Goal: Check status: Check status

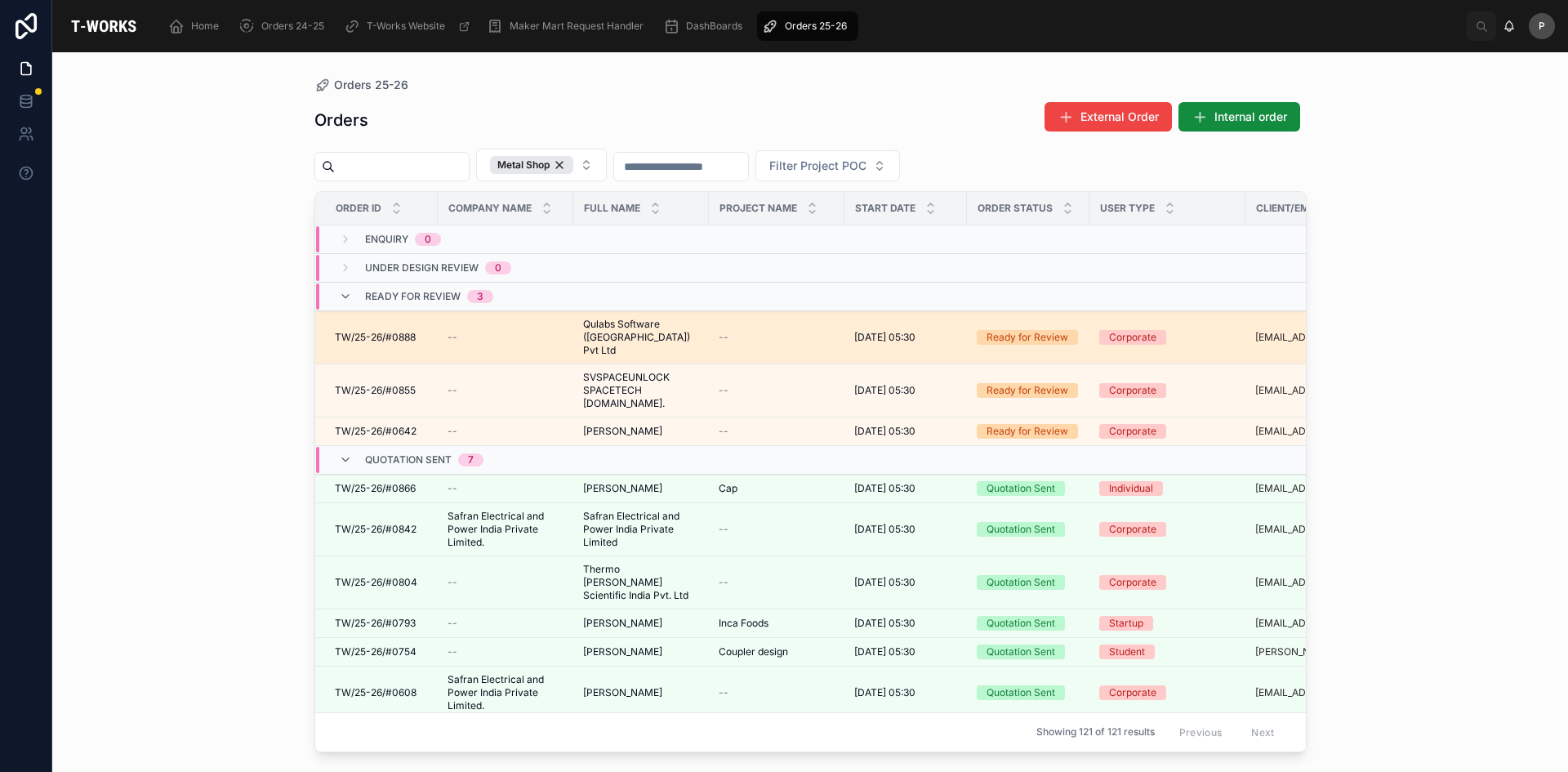
click at [627, 324] on span "Qulabs Software ([GEOGRAPHIC_DATA]) Pvt Ltd" at bounding box center [641, 337] width 116 height 39
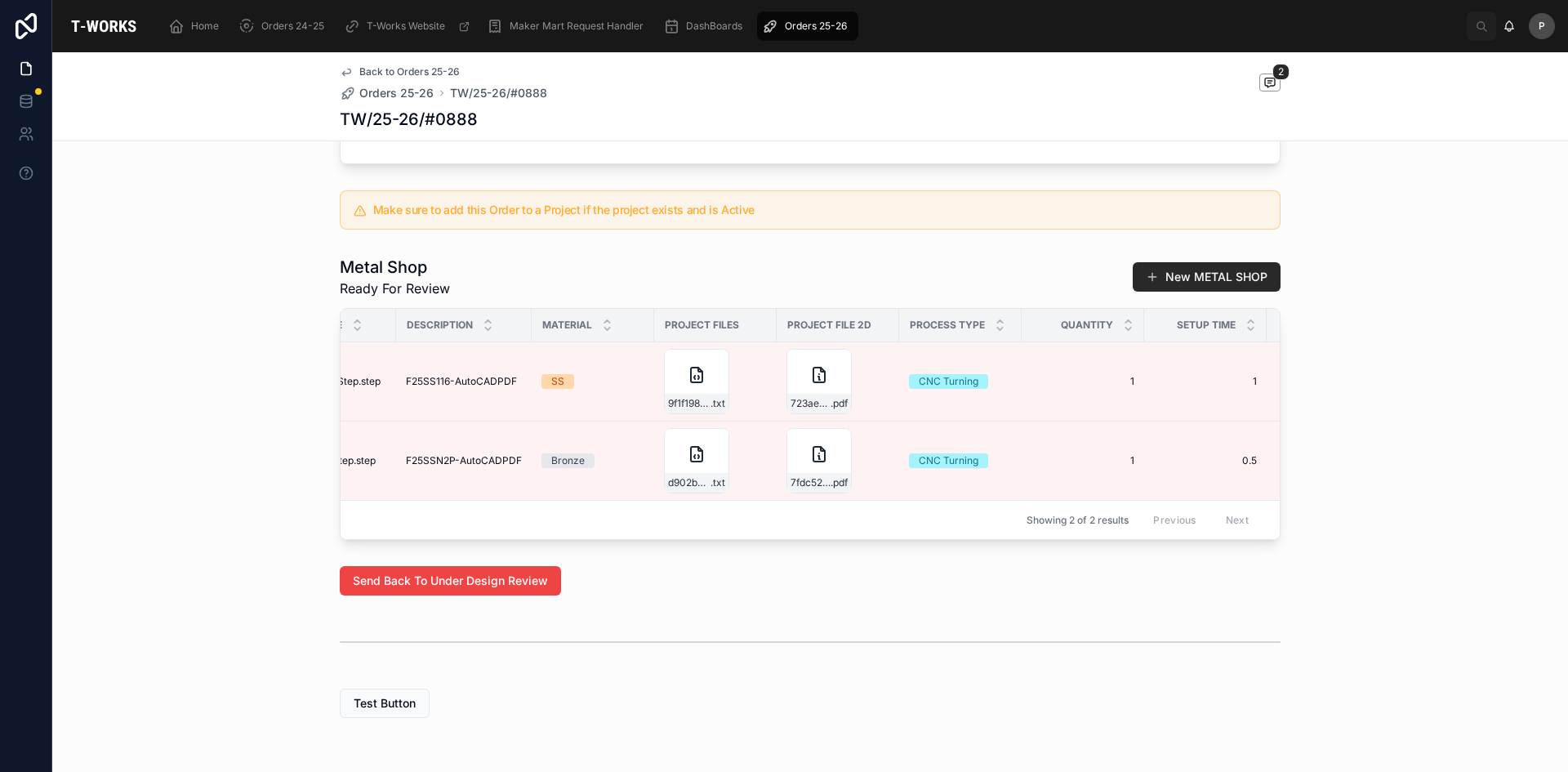
scroll to position [0, 332]
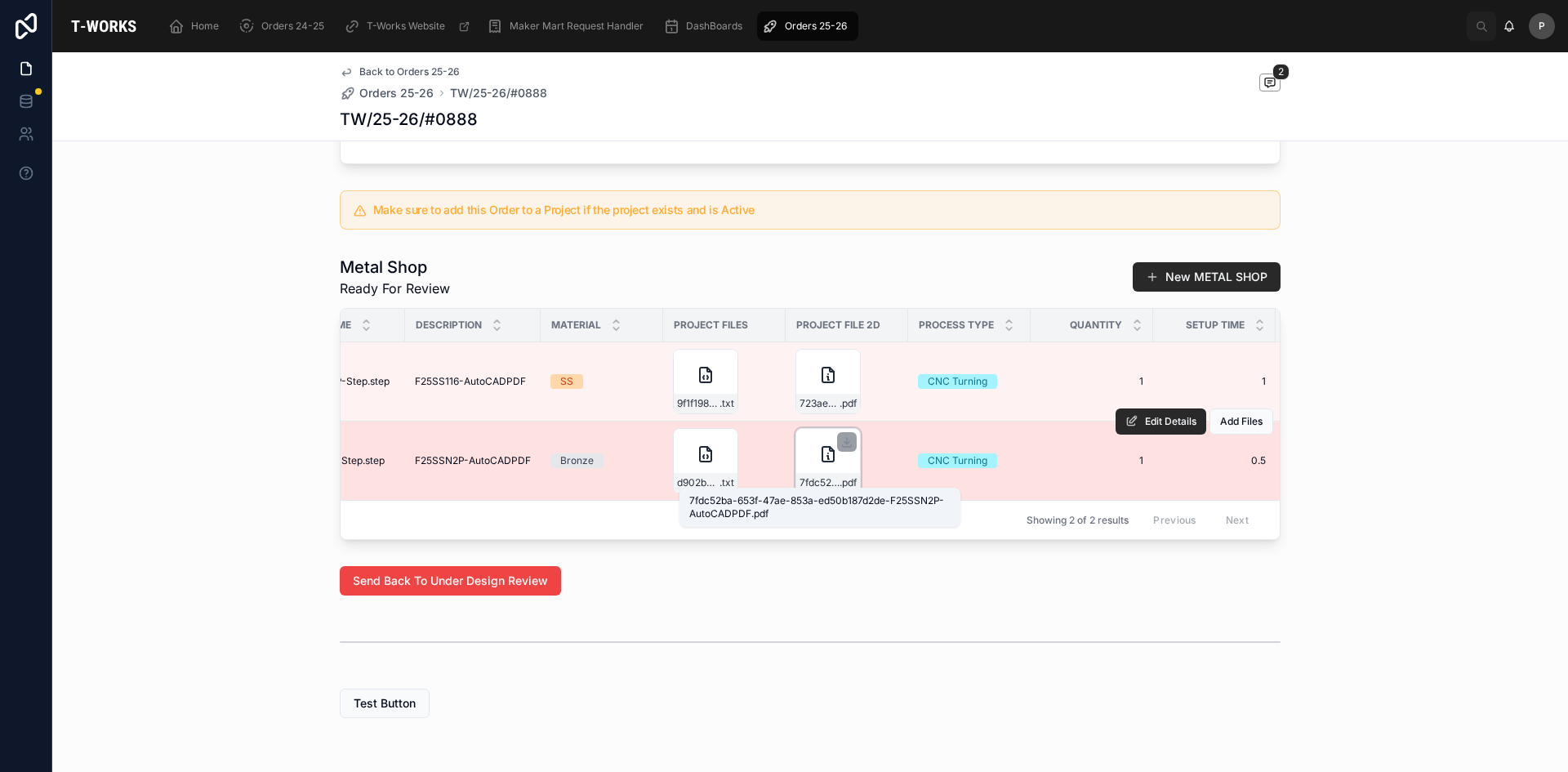
click at [815, 477] on span "7fdc52ba-653f-47ae-853a-ed50b187d2de-F25SSN2P-AutoCADPDF" at bounding box center [819, 482] width 40 height 13
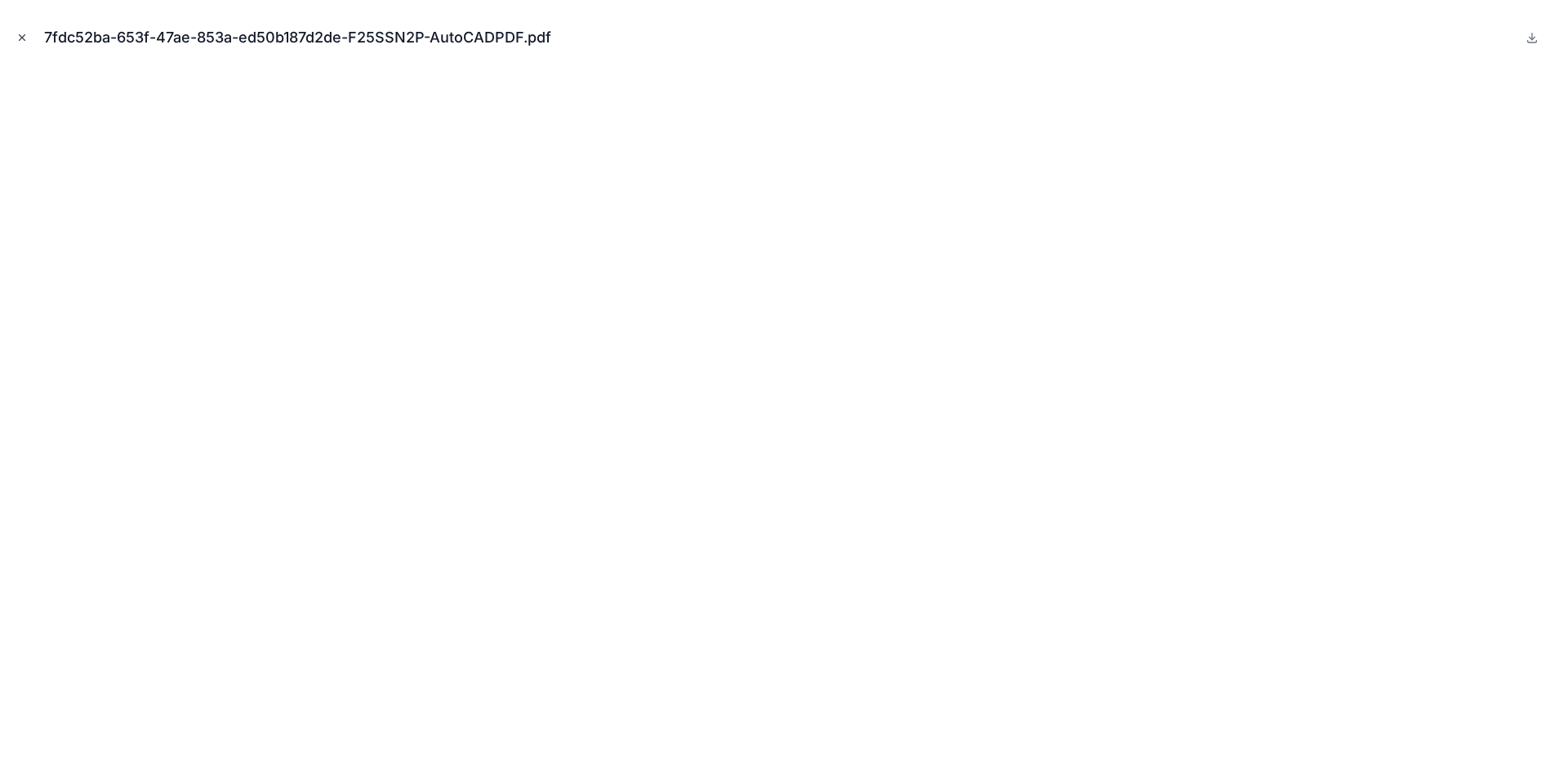
click at [28, 33] on button "Close modal" at bounding box center [21, 37] width 18 height 18
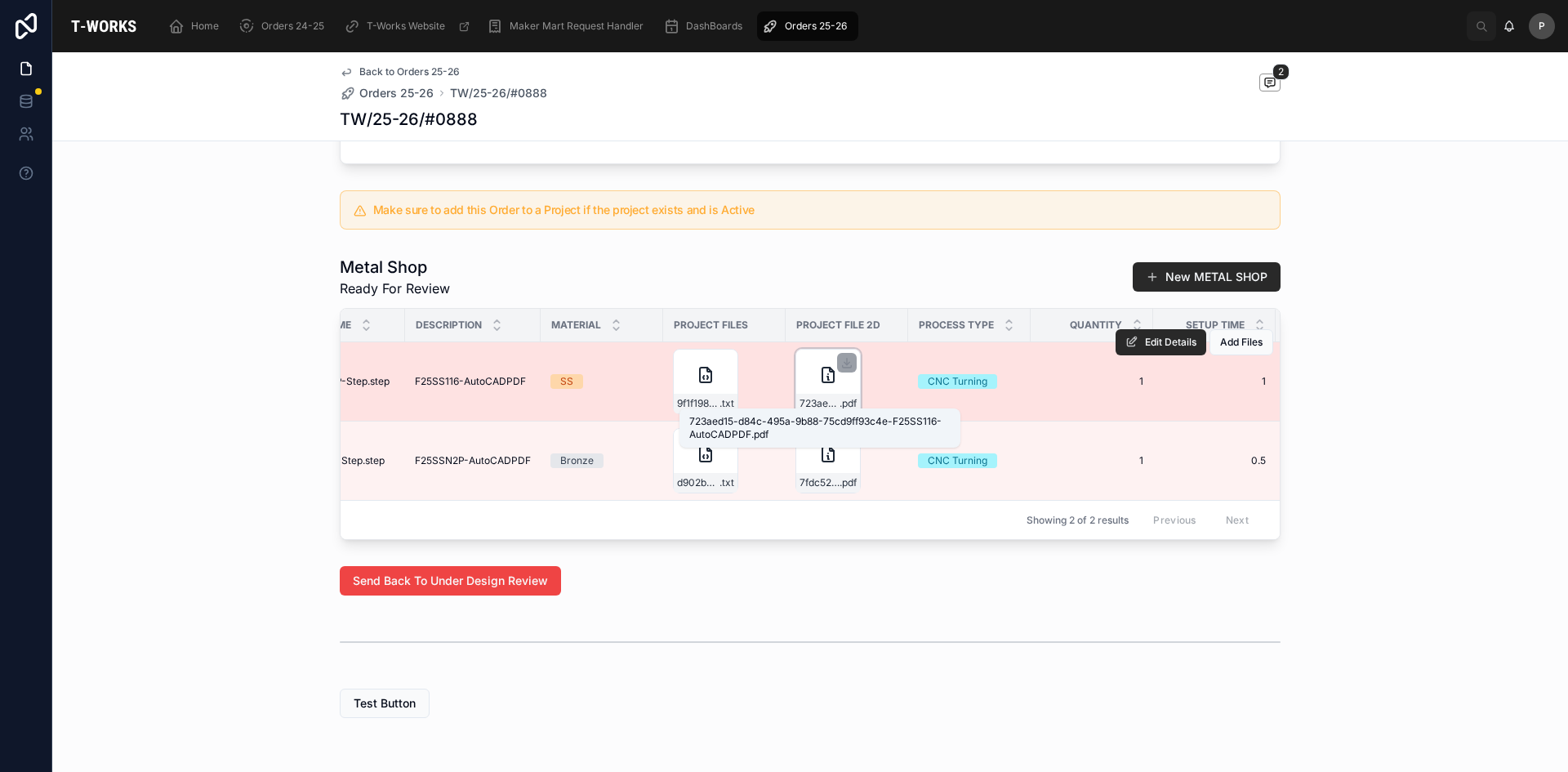
click at [840, 398] on span ".pdf" at bounding box center [848, 403] width 17 height 13
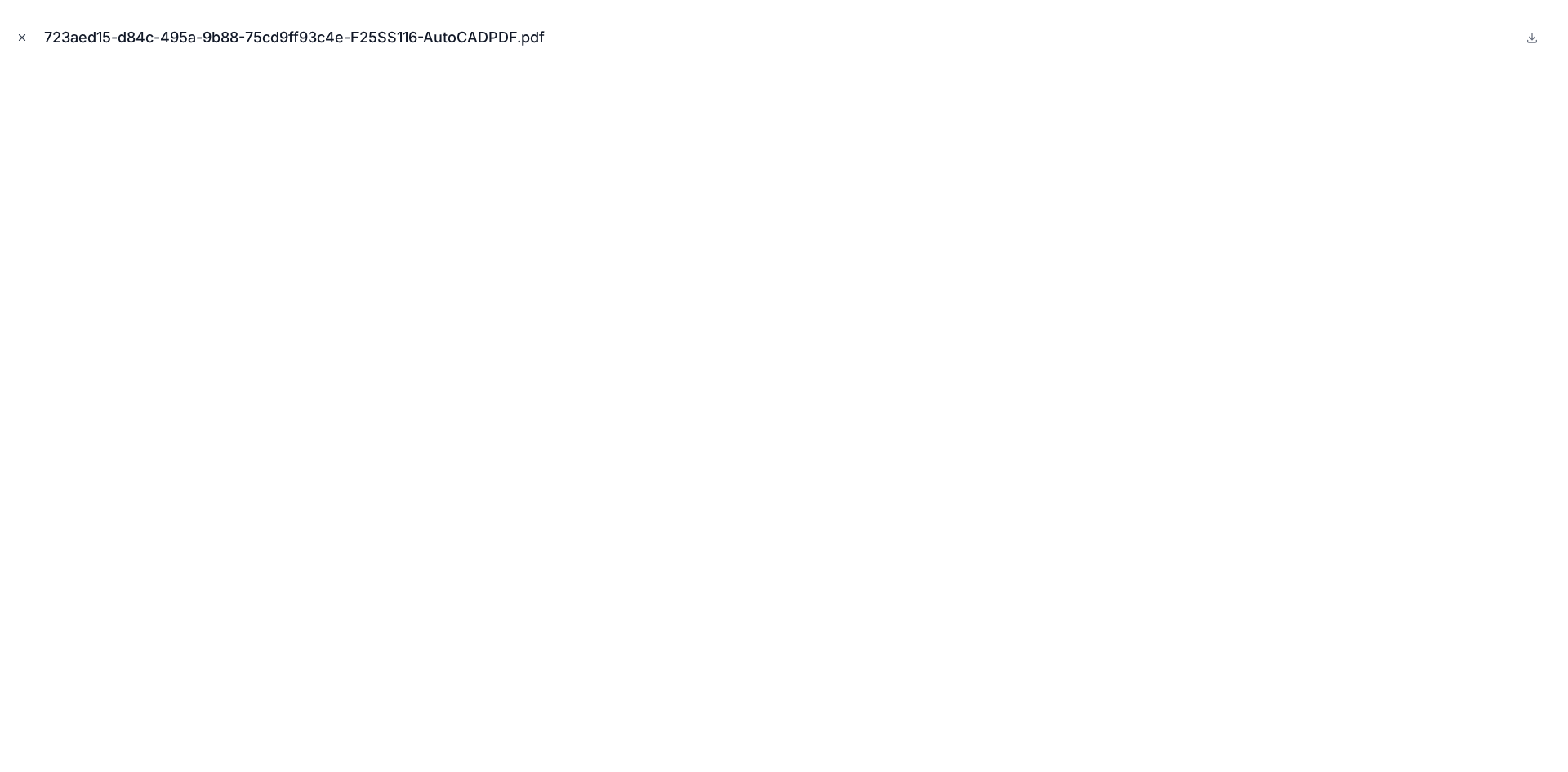
click at [23, 38] on icon "Close modal" at bounding box center [22, 38] width 6 height 6
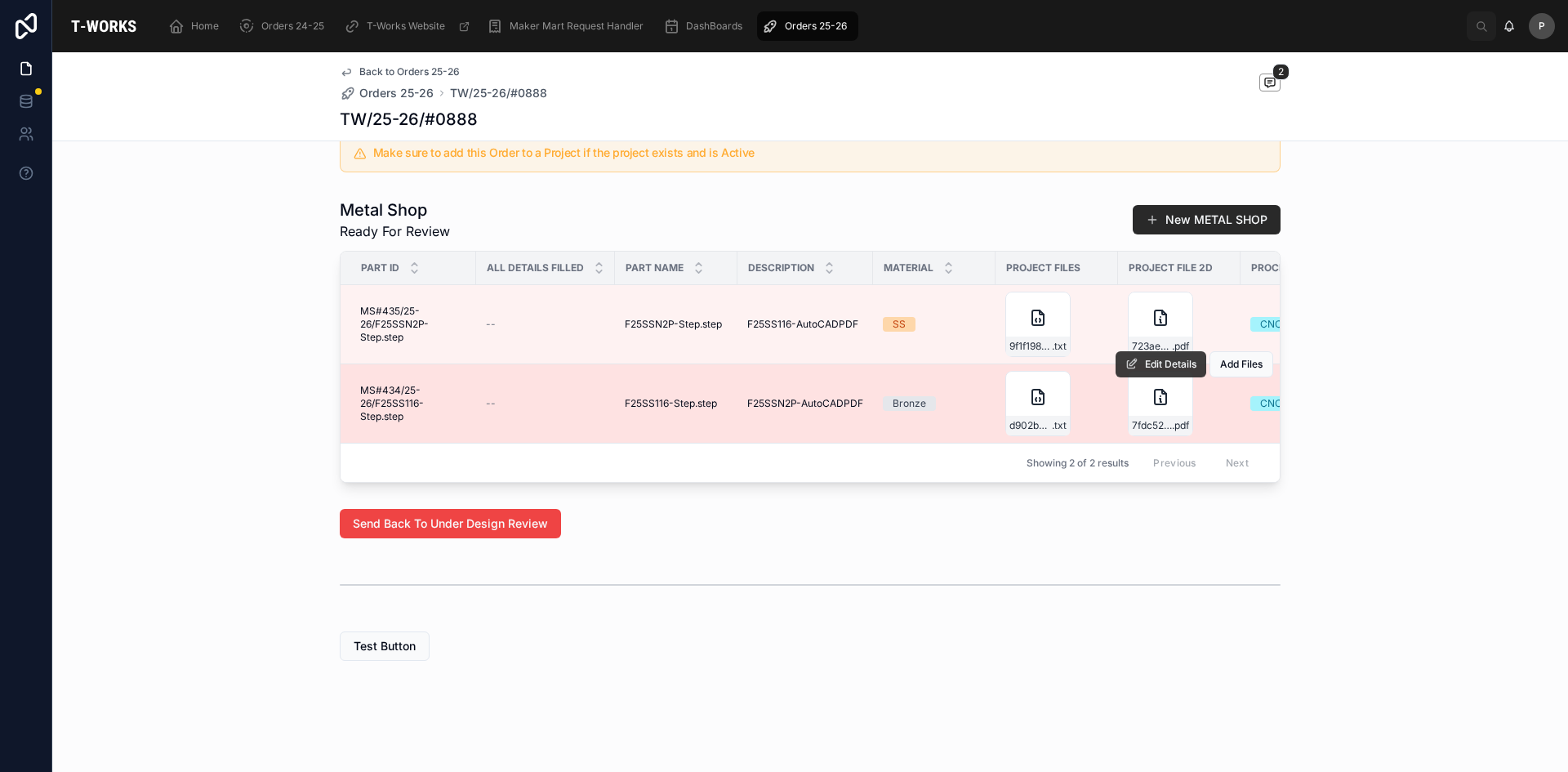
click at [1158, 360] on button "Edit Details" at bounding box center [1161, 364] width 90 height 26
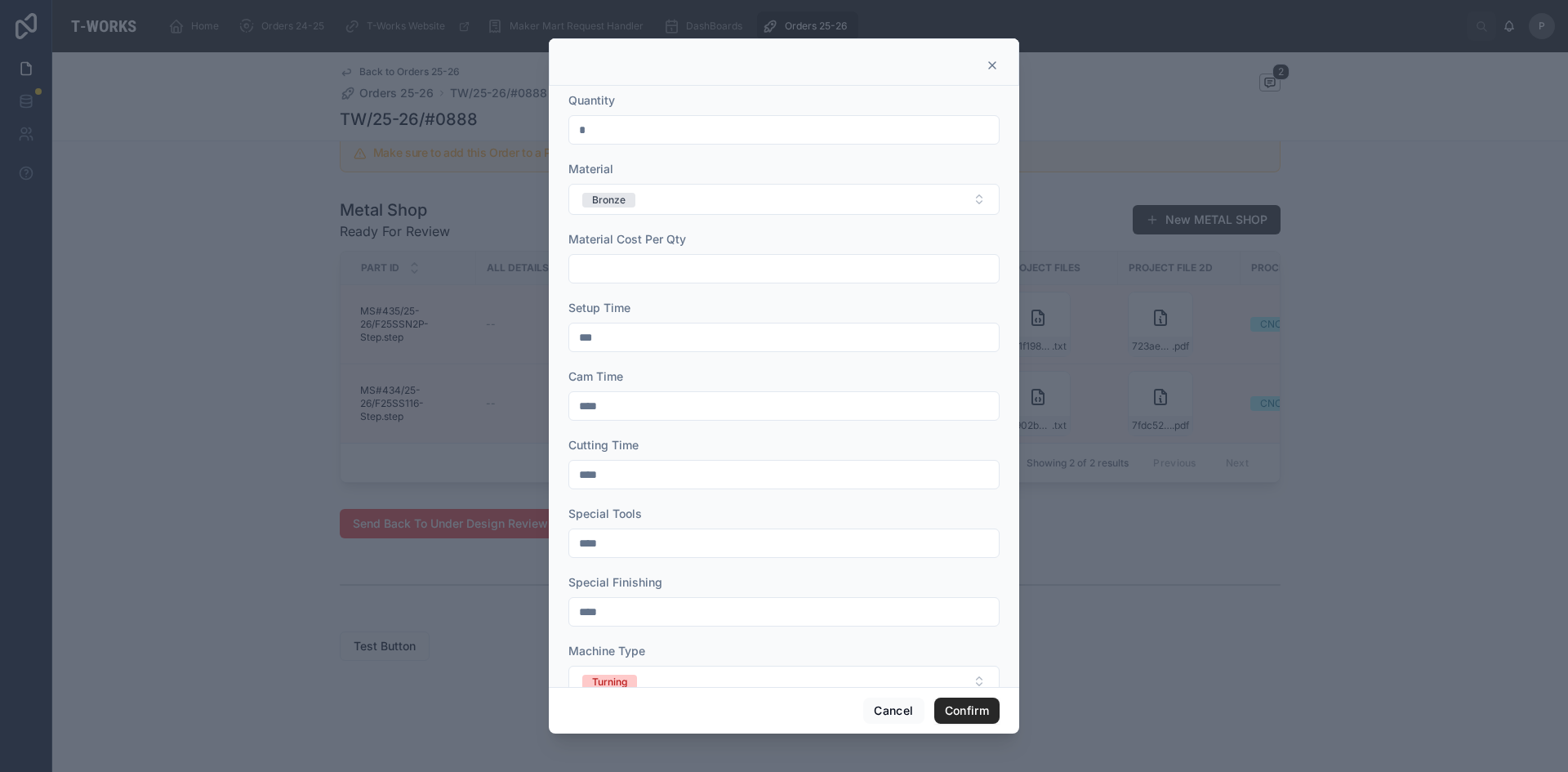
click at [990, 67] on icon at bounding box center [992, 65] width 13 height 13
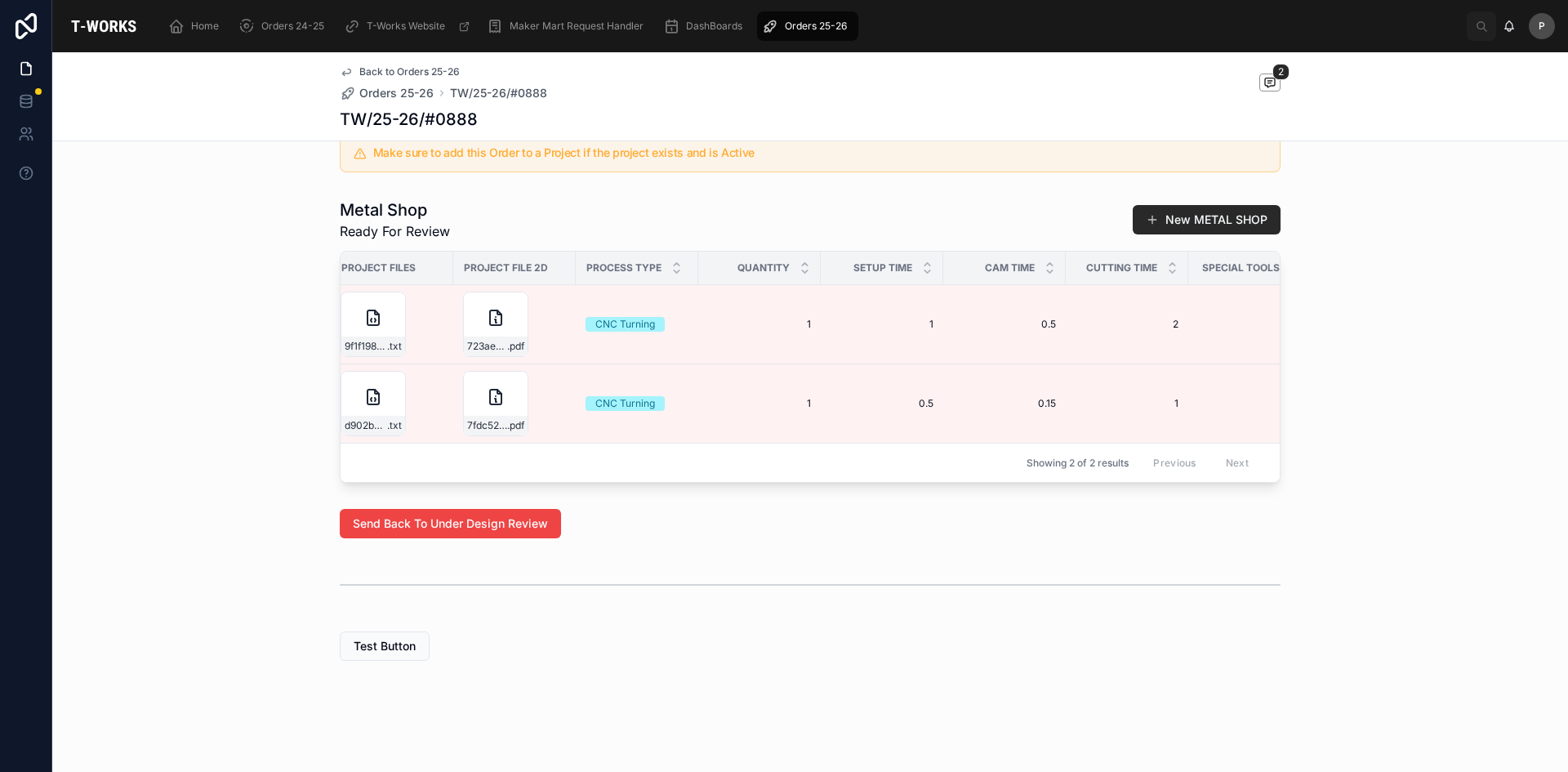
scroll to position [0, 660]
drag, startPoint x: 784, startPoint y: 482, endPoint x: 752, endPoint y: 489, distance: 32.8
click at [752, 489] on div "Under Design Review 3 Ready for Review 4 Quotation Sent 5 Fabricating 6 Dispatc…" at bounding box center [810, 17] width 1516 height 1299
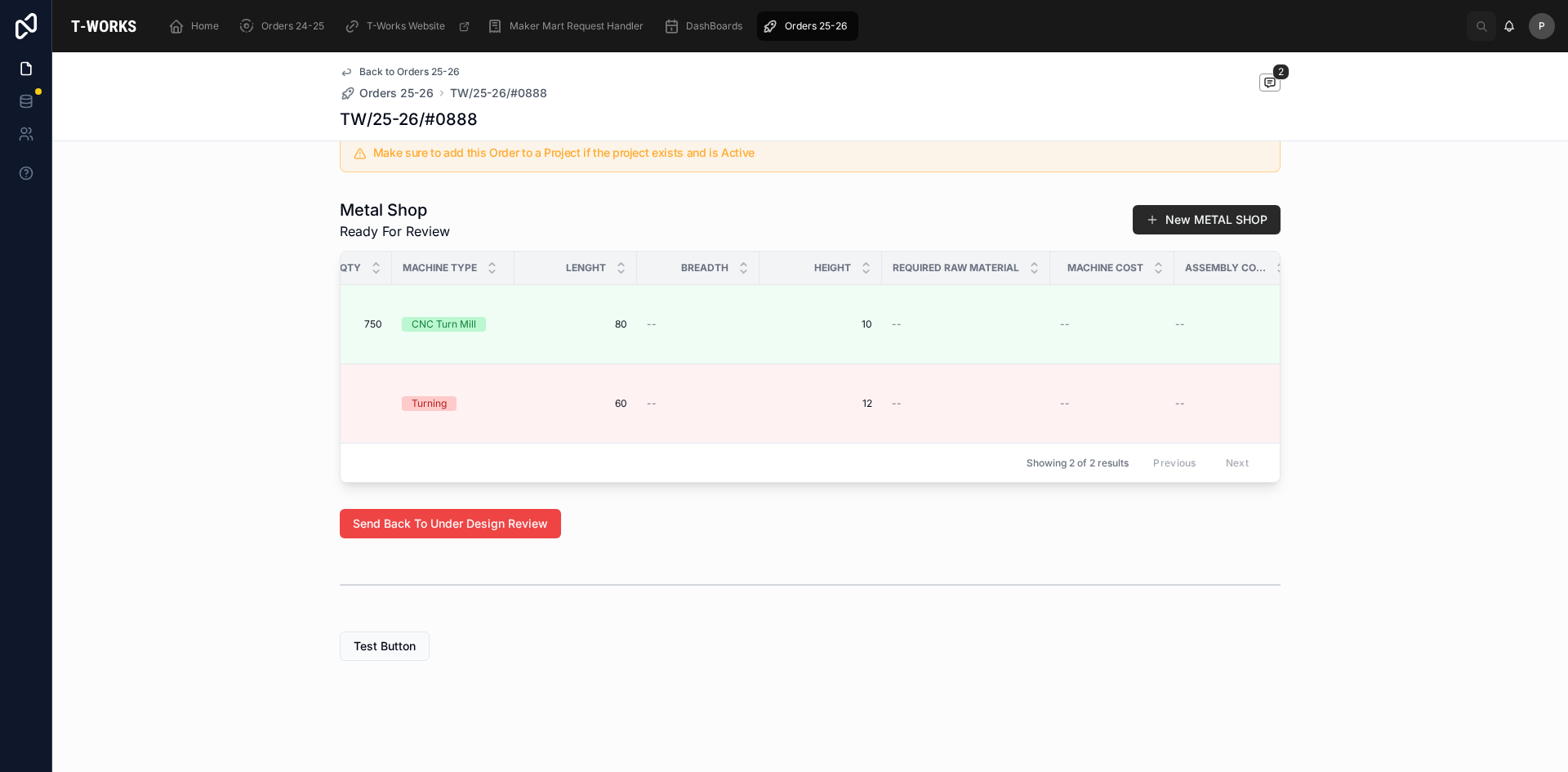
scroll to position [0, 2274]
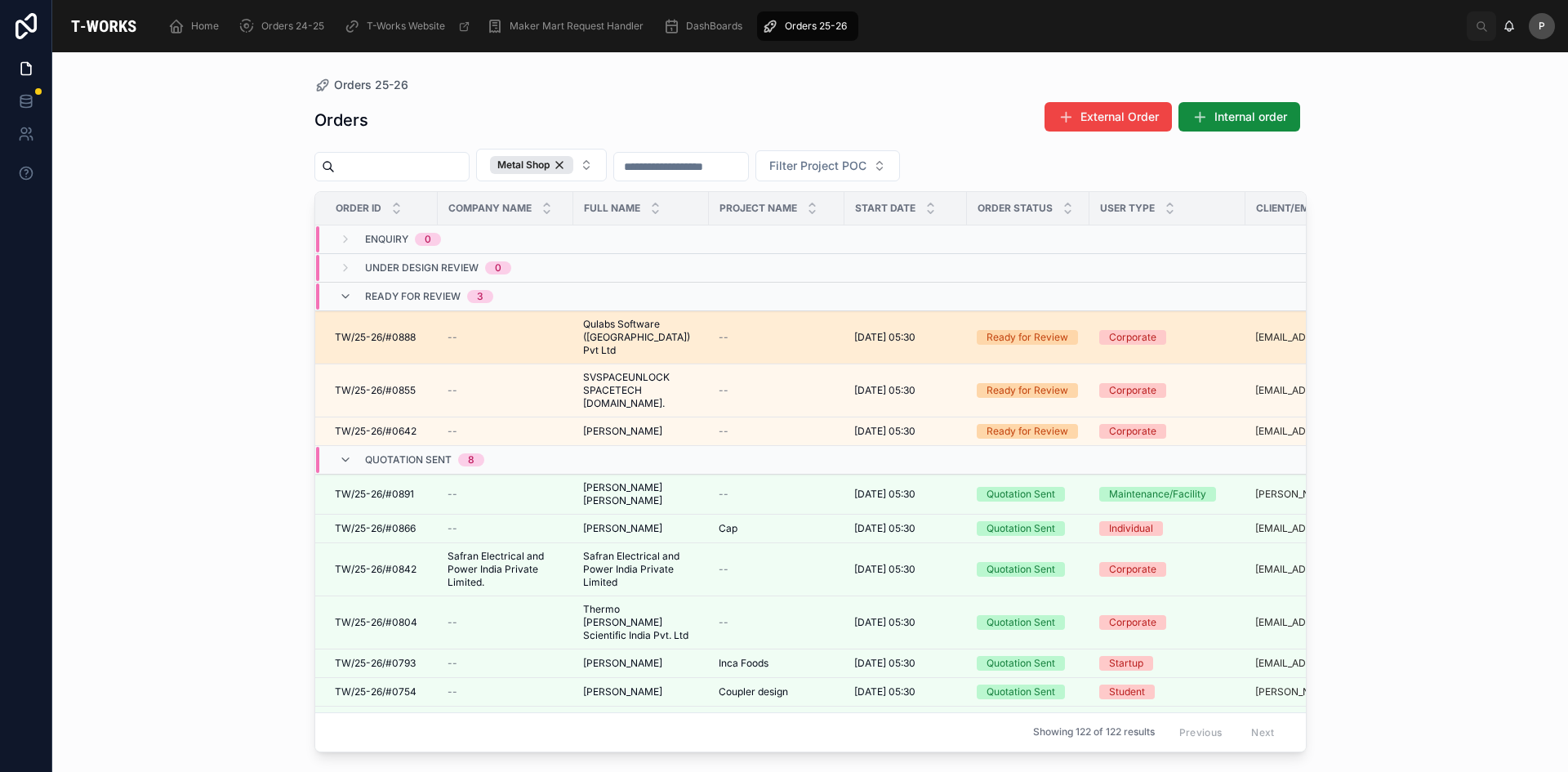
click at [620, 330] on span "Qulabs Software ([GEOGRAPHIC_DATA]) Pvt Ltd" at bounding box center [641, 337] width 116 height 39
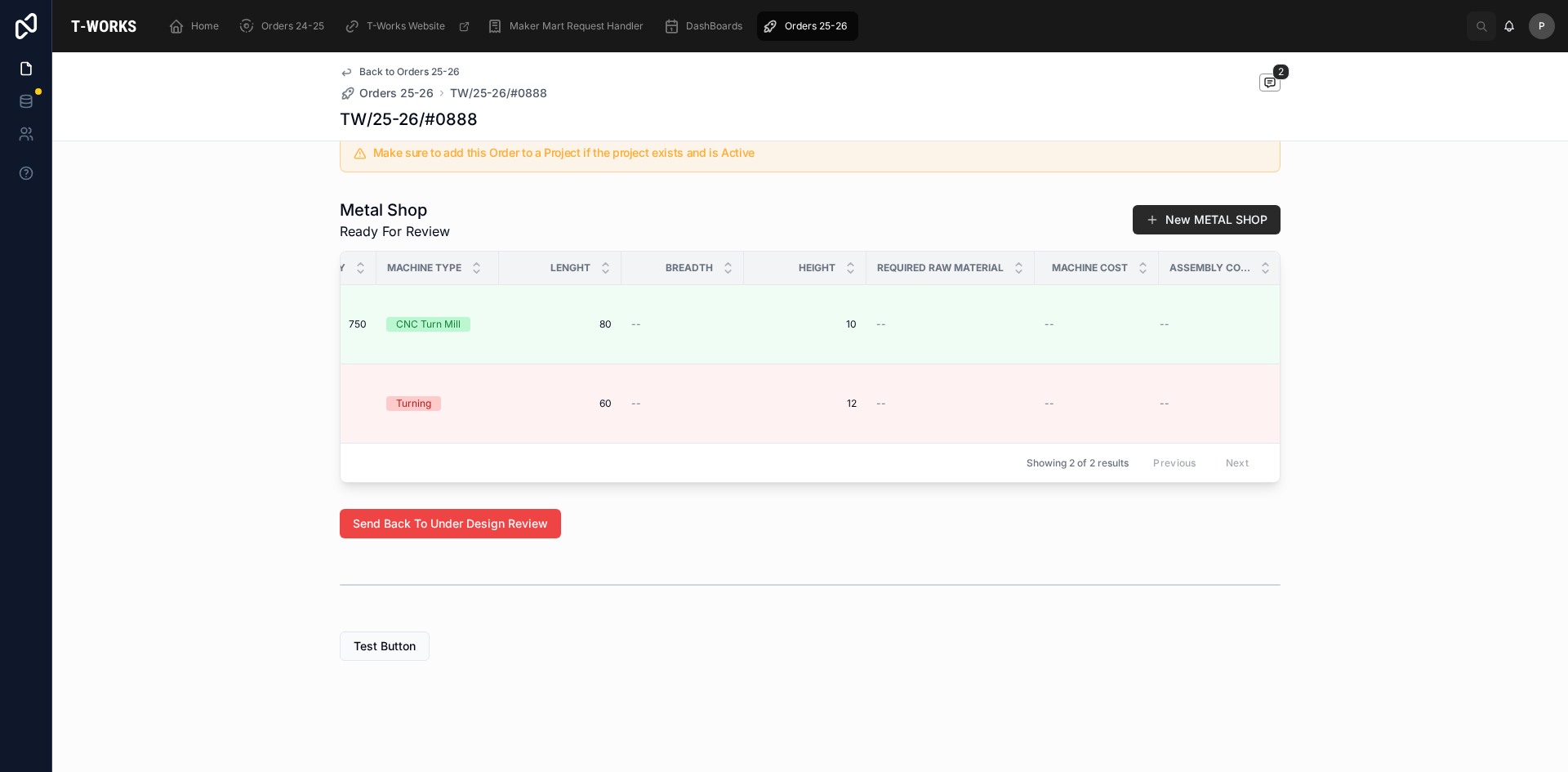
scroll to position [0, 2282]
click at [1268, 81] on icon at bounding box center [1269, 81] width 4 height 0
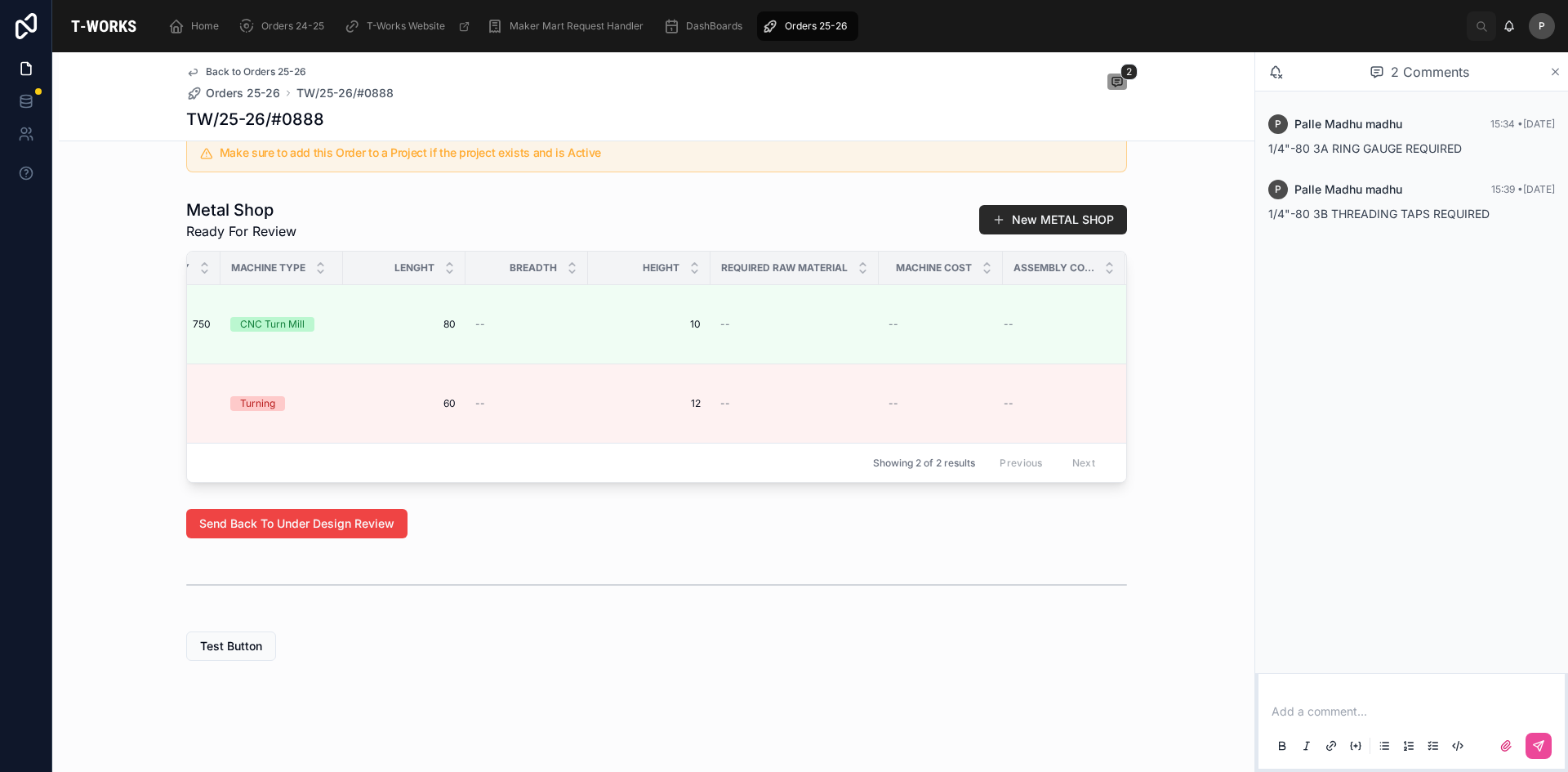
click at [1555, 69] on icon at bounding box center [1555, 72] width 12 height 13
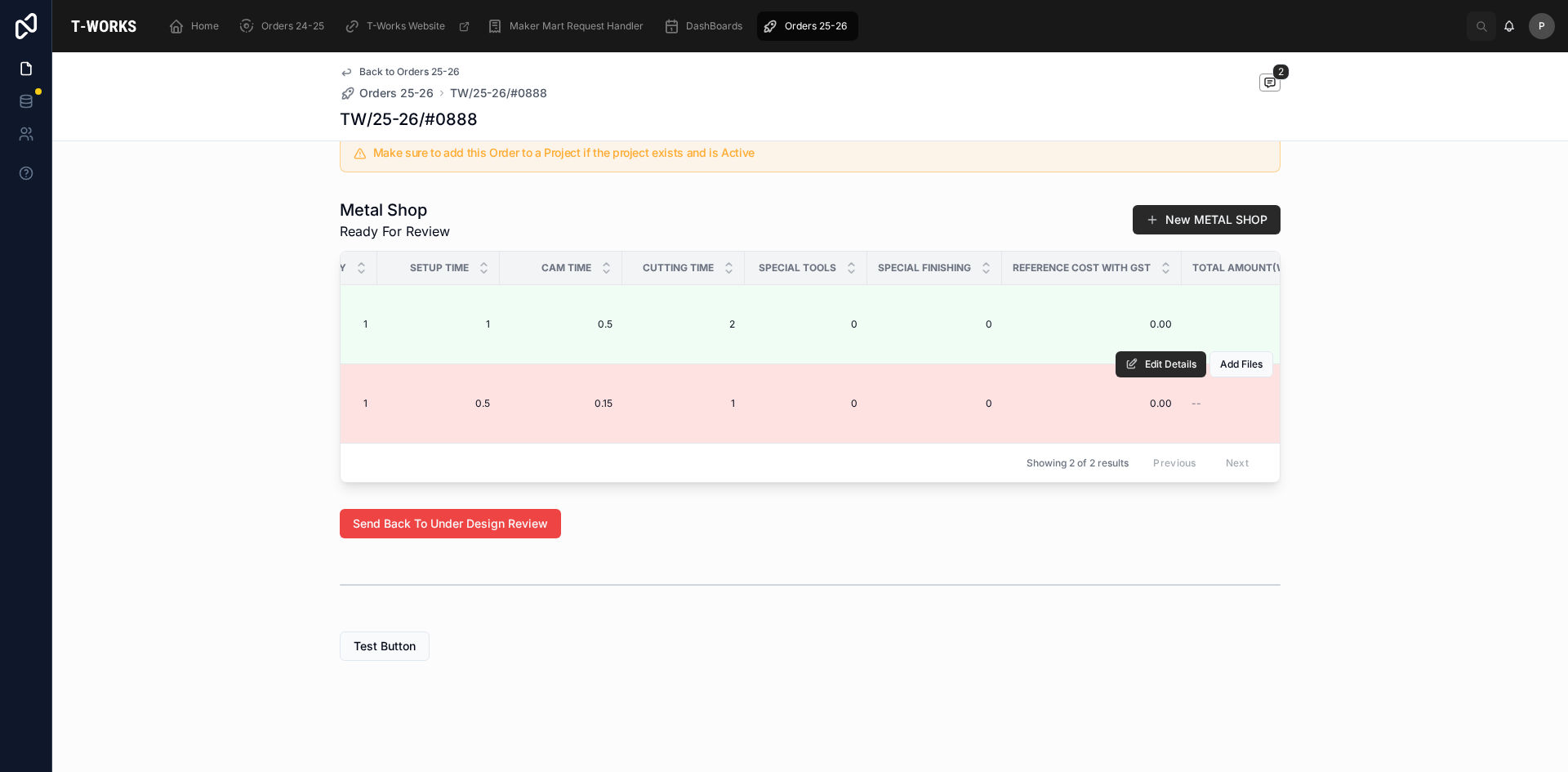
scroll to position [0, 1093]
